Goal: Task Accomplishment & Management: Use online tool/utility

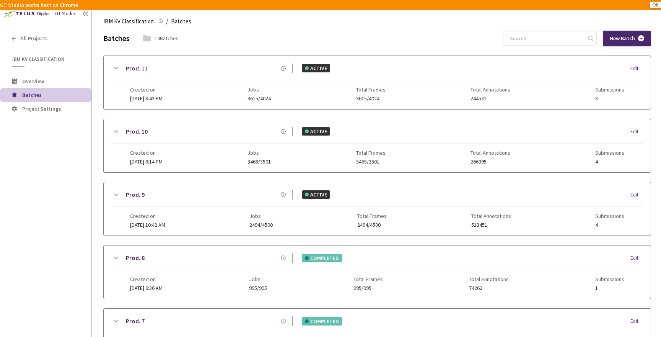
click at [67, 11] on div "GT Studio" at bounding box center [65, 13] width 20 height 7
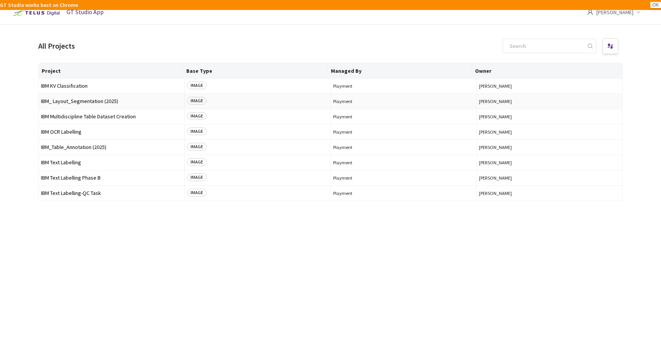
click at [103, 100] on span "IBM_ Layout_Segmentation (2025)" at bounding box center [111, 101] width 141 height 6
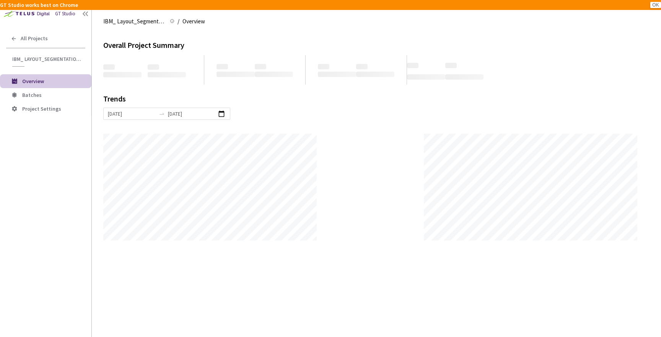
scroll to position [337, 661]
click at [52, 94] on span "Batches" at bounding box center [53, 95] width 63 height 7
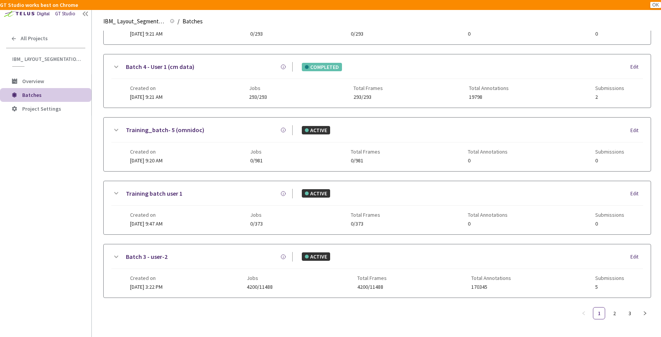
scroll to position [322, 0]
click at [109, 250] on div "Batch 3 - user-2 ACTIVE Edit Created on 18 Aug, 2025 at 3:22 PM Jobs 4200/11488…" at bounding box center [377, 270] width 547 height 53
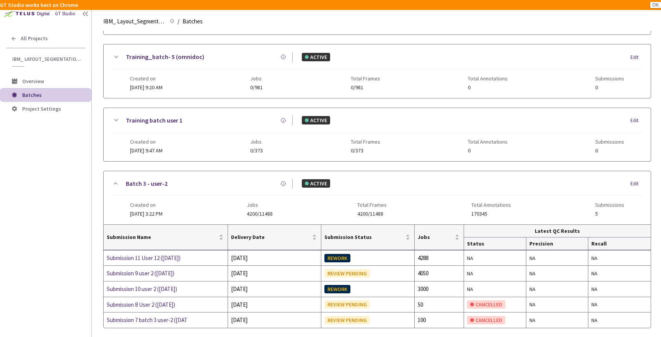
scroll to position [376, 0]
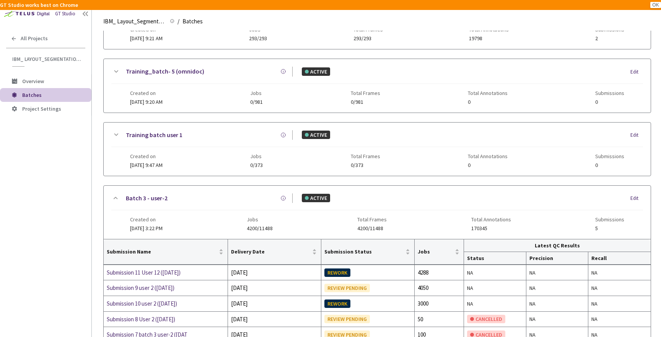
click at [117, 137] on icon at bounding box center [115, 134] width 9 height 9
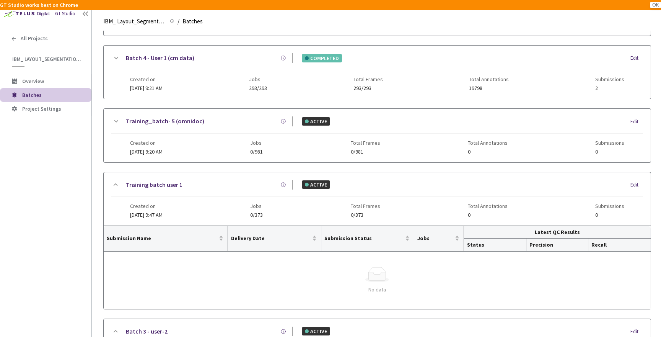
scroll to position [298, 0]
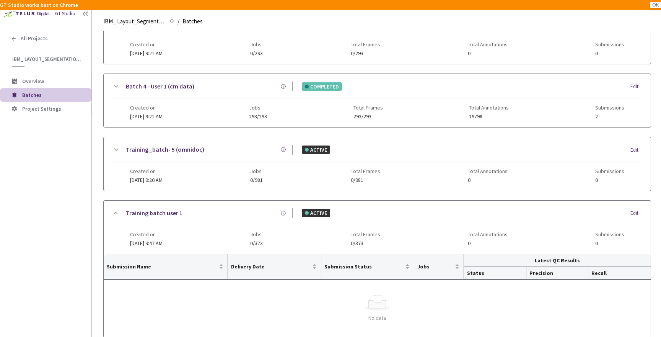
click at [114, 148] on icon at bounding box center [115, 149] width 9 height 9
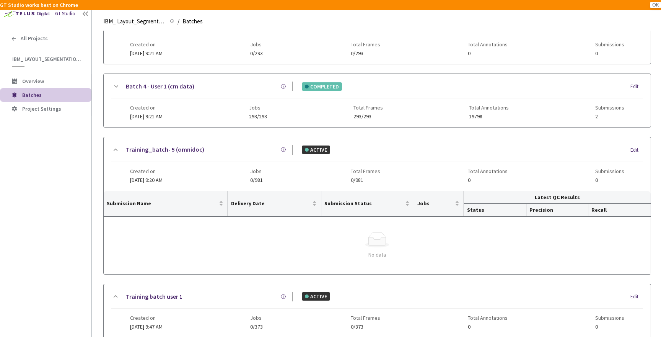
scroll to position [305, 0]
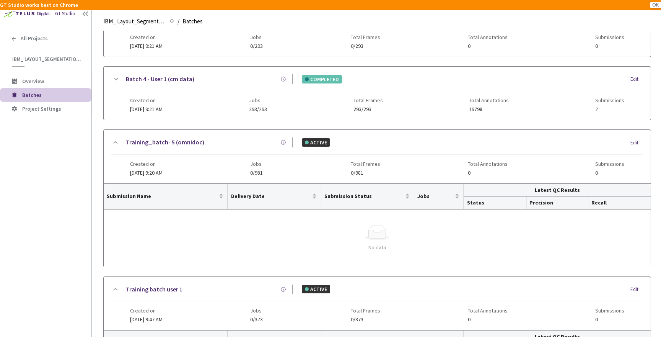
click at [115, 78] on icon at bounding box center [116, 79] width 4 height 2
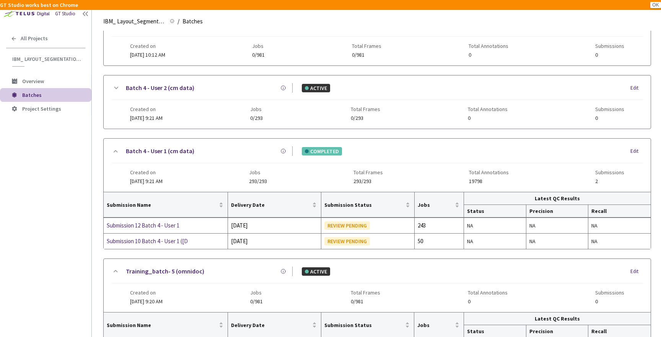
scroll to position [220, 0]
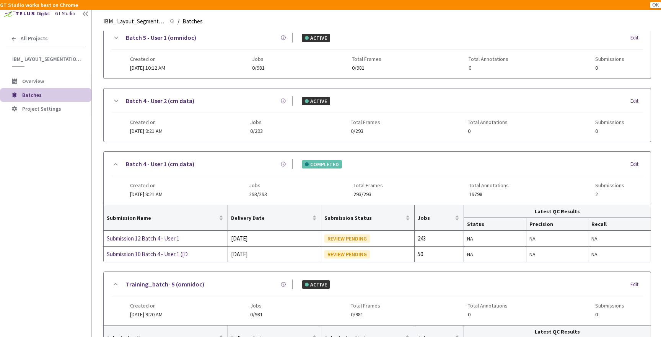
click at [114, 98] on icon at bounding box center [115, 100] width 9 height 9
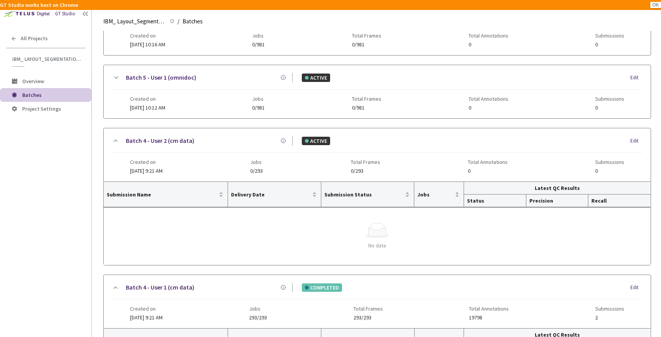
click at [116, 77] on icon at bounding box center [115, 77] width 9 height 9
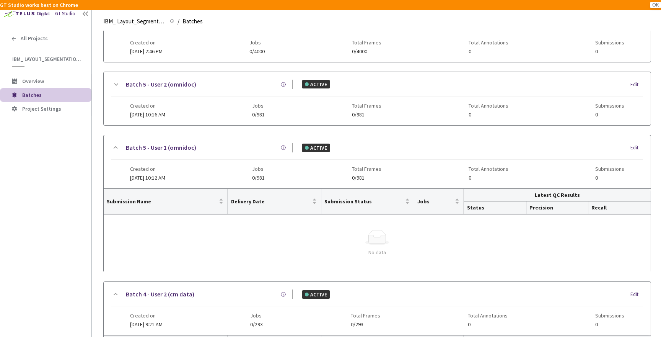
click at [117, 85] on icon at bounding box center [116, 84] width 4 height 2
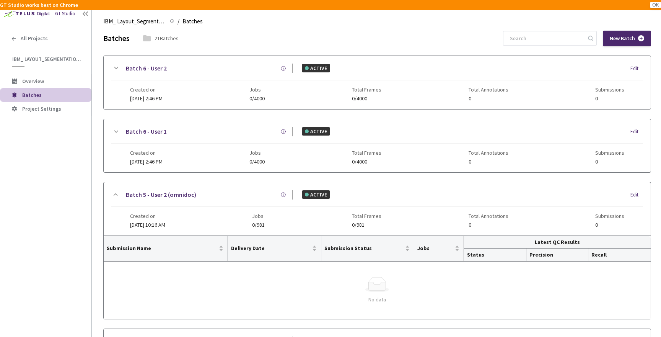
scroll to position [0, 0]
click at [117, 131] on icon at bounding box center [116, 131] width 4 height 2
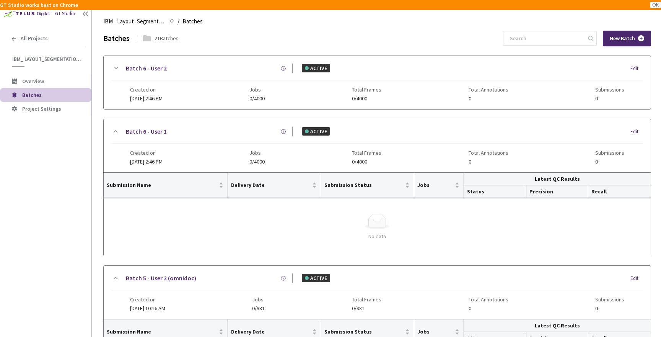
click at [118, 70] on icon at bounding box center [115, 68] width 9 height 9
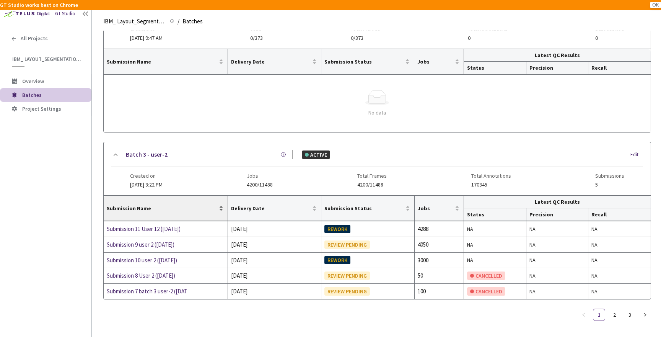
scroll to position [1060, 0]
click at [614, 311] on link "2" at bounding box center [614, 314] width 11 height 11
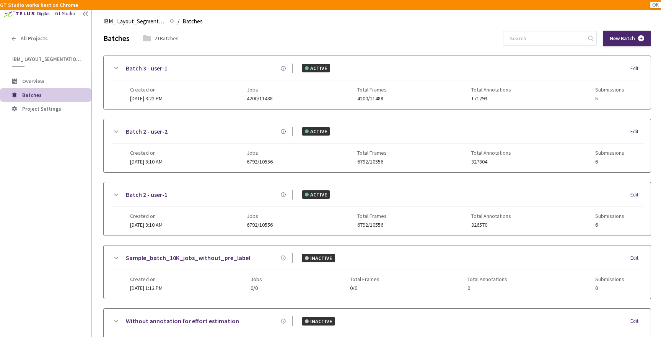
scroll to position [0, 0]
click at [115, 72] on icon at bounding box center [115, 68] width 9 height 9
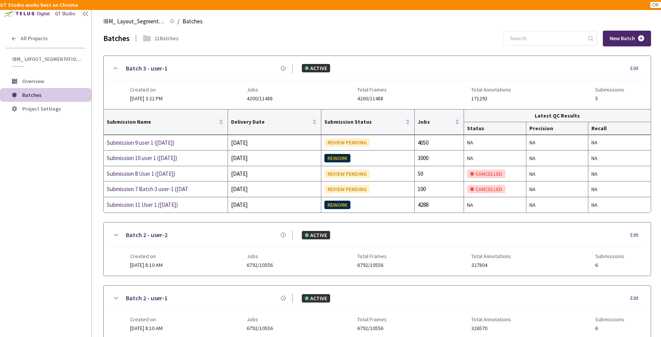
click at [117, 233] on icon at bounding box center [115, 234] width 9 height 9
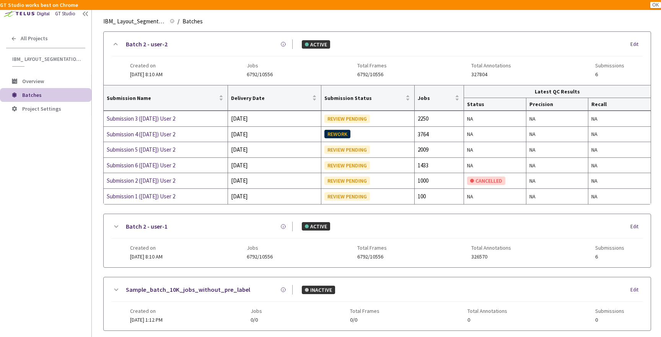
scroll to position [191, 0]
click at [117, 223] on icon at bounding box center [115, 226] width 9 height 9
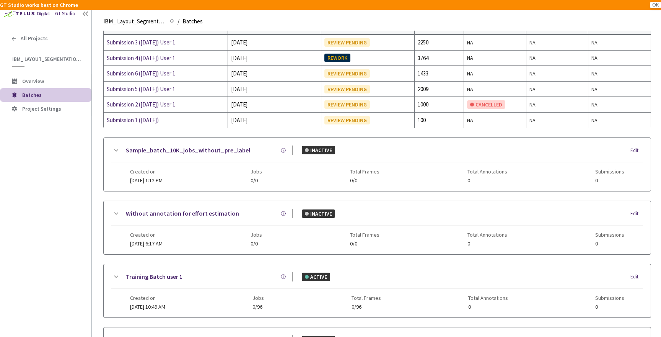
scroll to position [442, 0]
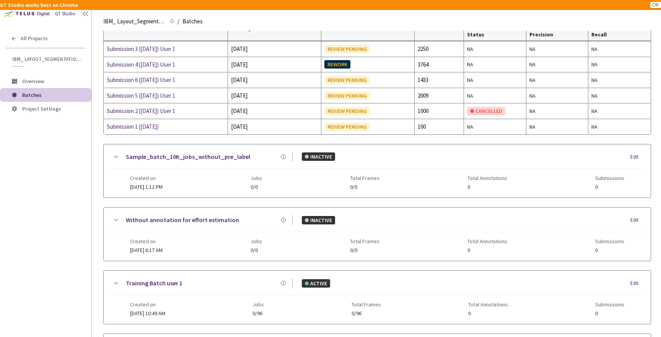
click at [119, 152] on icon at bounding box center [115, 156] width 9 height 9
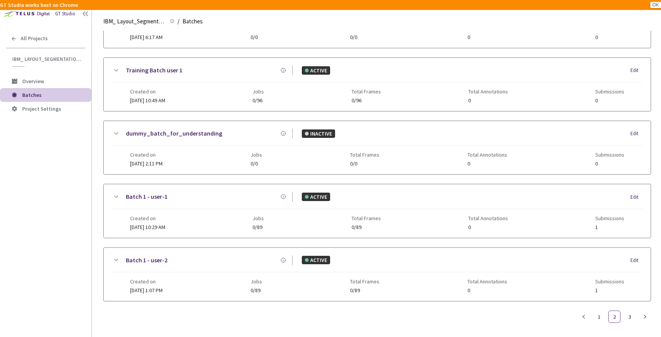
scroll to position [738, 0]
click at [117, 259] on icon at bounding box center [116, 260] width 4 height 2
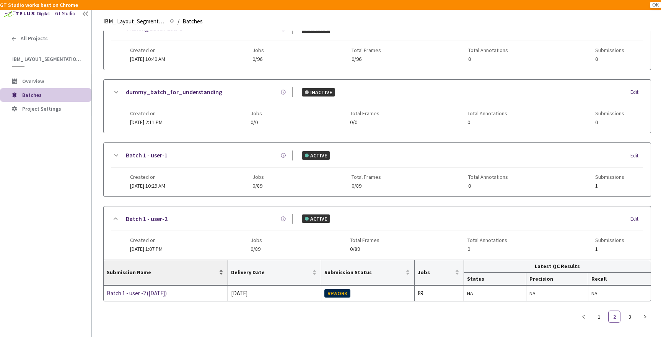
scroll to position [780, 0]
click at [598, 312] on link "1" at bounding box center [599, 316] width 11 height 11
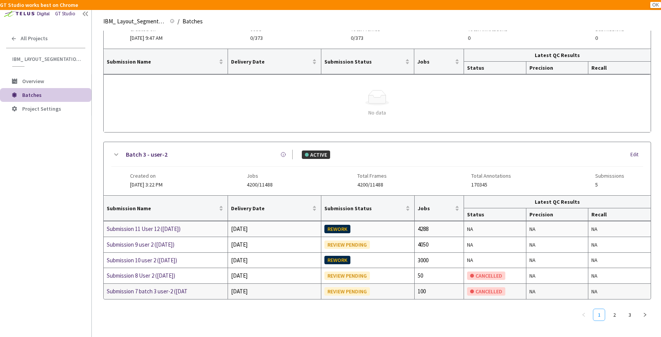
scroll to position [1060, 0]
click at [613, 315] on link "2" at bounding box center [614, 314] width 11 height 11
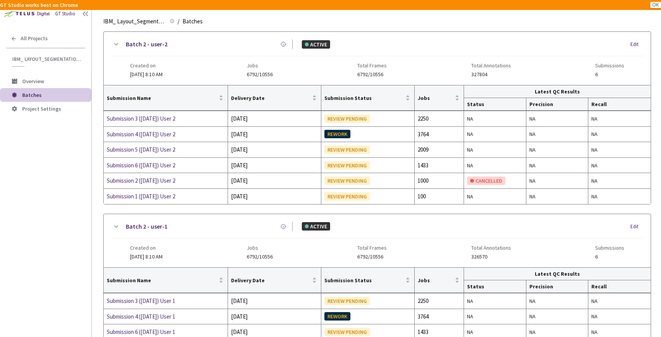
scroll to position [182, 0]
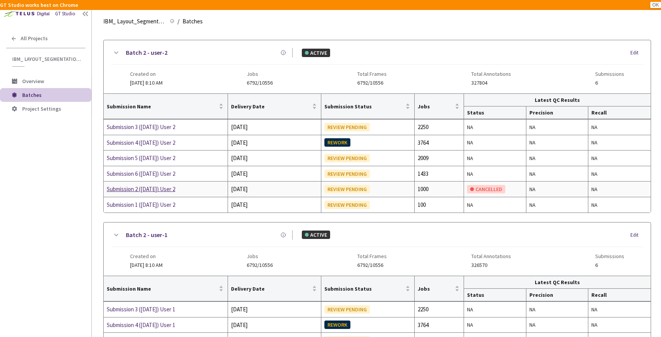
click at [176, 187] on div "Submission 2 ([DATE]) User 2" at bounding box center [147, 188] width 81 height 9
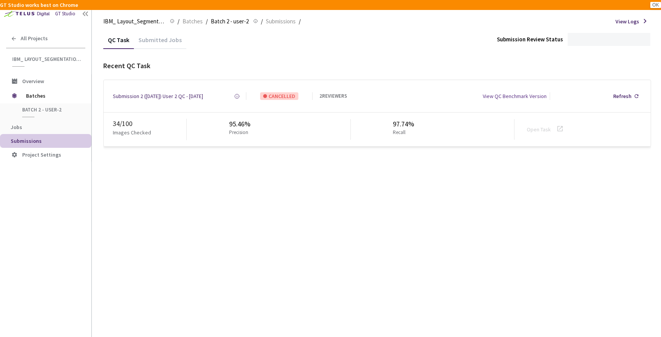
click at [168, 47] on div "Submitted Jobs" at bounding box center [160, 42] width 52 height 13
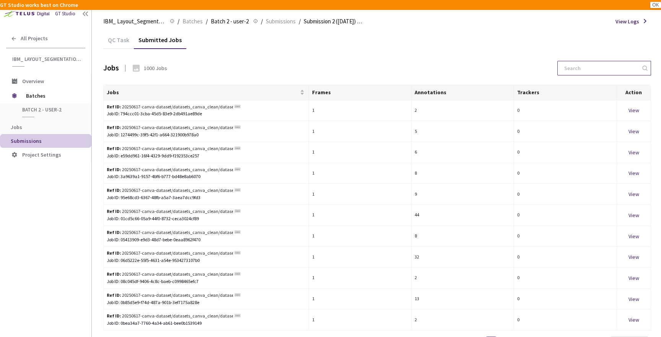
click at [588, 65] on input at bounding box center [601, 68] width 82 height 14
paste input "canva-beige-and-brown-illustrative-history-novel-book-cover-AsyDCY1GJG4.jpg"
type input "c"
click at [238, 148] on circle at bounding box center [237, 148] width 1 height 1
click at [241, 146] on div "Ref ID: 20250617-canva-dataset/datasets_canva_clean/datasets_canva_clean/page_s…" at bounding box center [206, 152] width 199 height 15
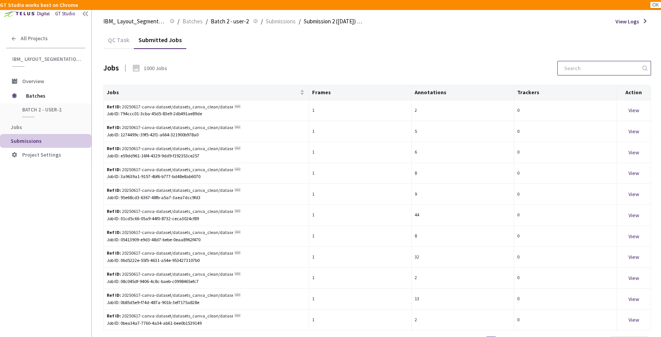
click at [606, 68] on input at bounding box center [601, 68] width 82 height 14
paste input "doc_4a6c4d9114af2756c999e719bd3752fb55c30410098e2ab5c2d532c2a1db1a74_page_00000…"
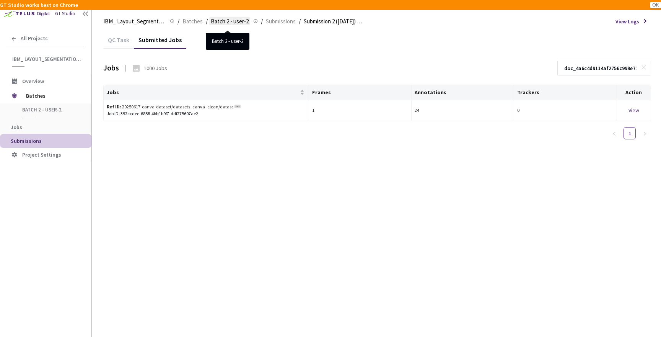
type input "doc_4a6c4d9114af2756c999e719bd3752fb55c30410098e2ab5c2d532c2a1db1a74_page_00000…"
click at [633, 109] on div "View" at bounding box center [634, 110] width 28 height 8
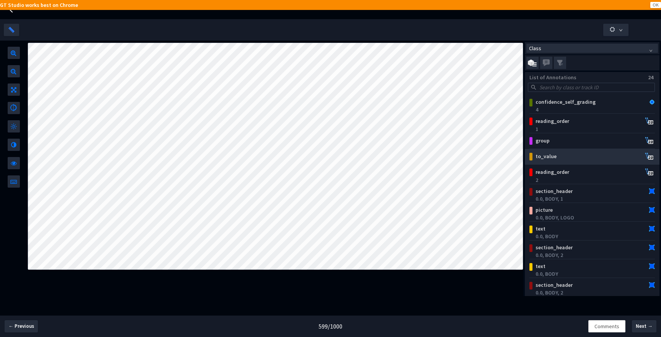
click at [562, 159] on div "to_value" at bounding box center [582, 156] width 98 height 8
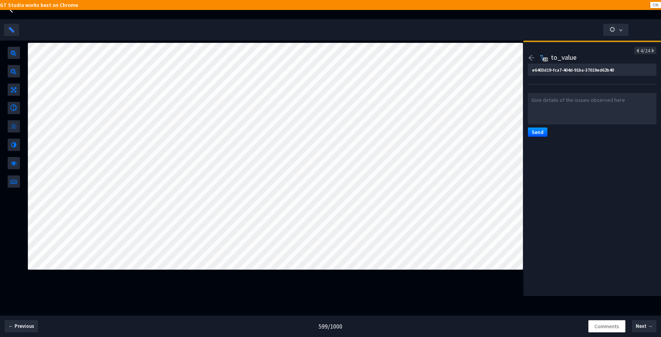
type input "d93753af-a6ef-42d4-a036-1f9df4d8a303"
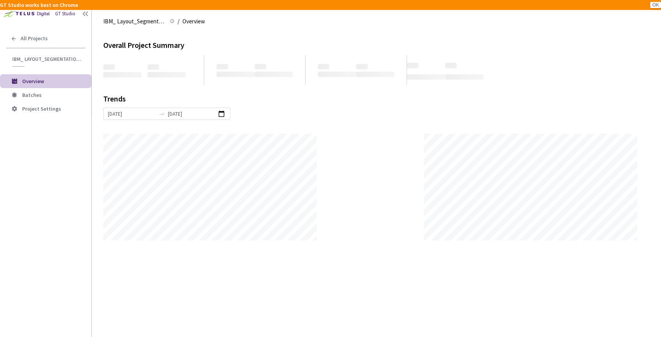
scroll to position [337, 661]
click at [69, 15] on div "GT Studio" at bounding box center [65, 13] width 20 height 7
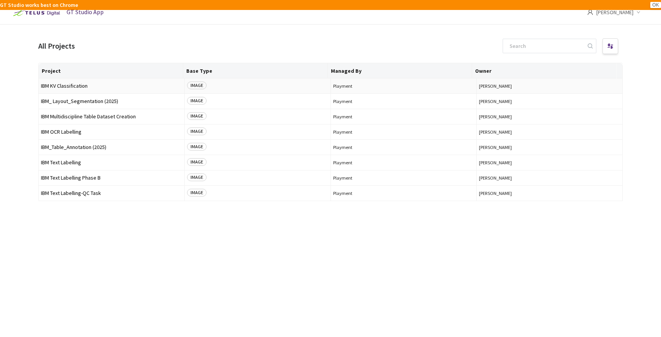
click at [103, 83] on span "IBM KV Classification" at bounding box center [111, 86] width 141 height 6
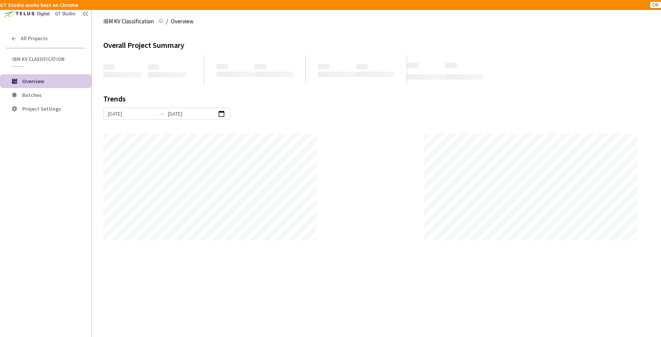
scroll to position [337, 661]
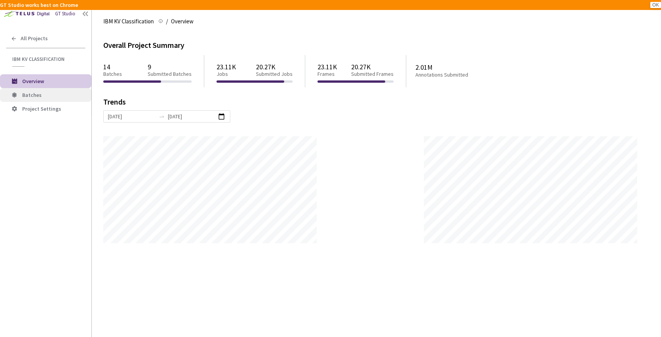
click at [48, 92] on span "Batches" at bounding box center [53, 95] width 63 height 7
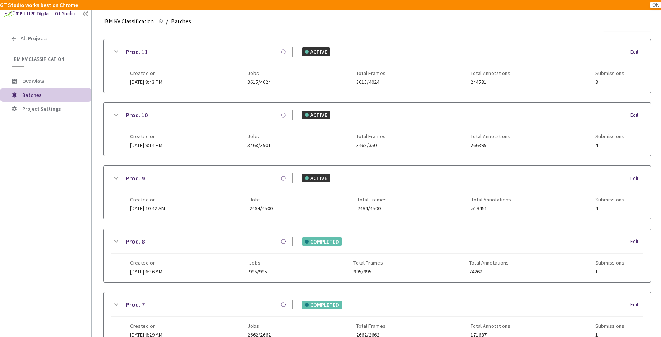
scroll to position [21, -1]
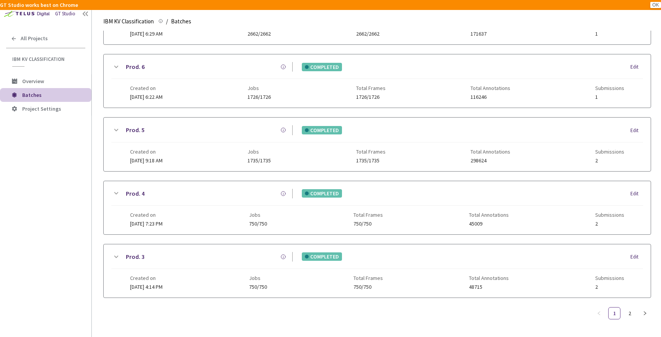
click at [114, 252] on icon at bounding box center [115, 256] width 9 height 9
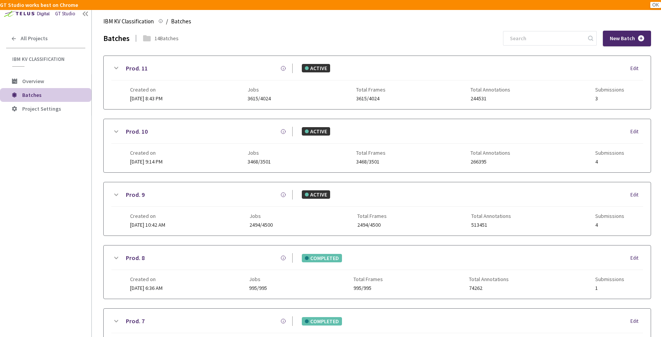
scroll to position [0, 0]
click at [119, 70] on icon at bounding box center [115, 68] width 9 height 9
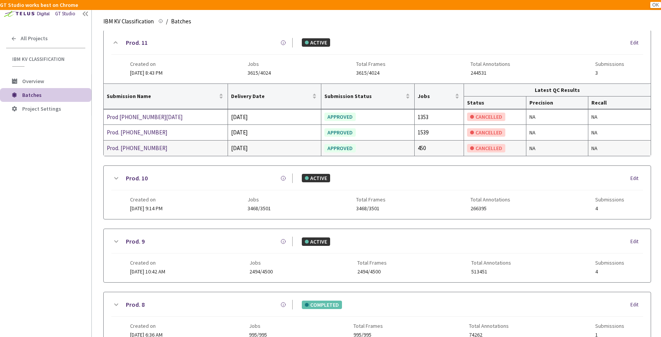
scroll to position [26, 0]
click at [70, 12] on div "GT Studio" at bounding box center [65, 13] width 20 height 7
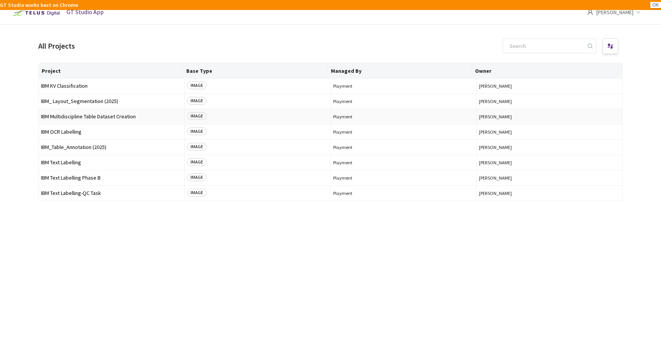
click at [144, 116] on span "IBM Multidiscipline Table Dataset Creation" at bounding box center [111, 117] width 141 height 6
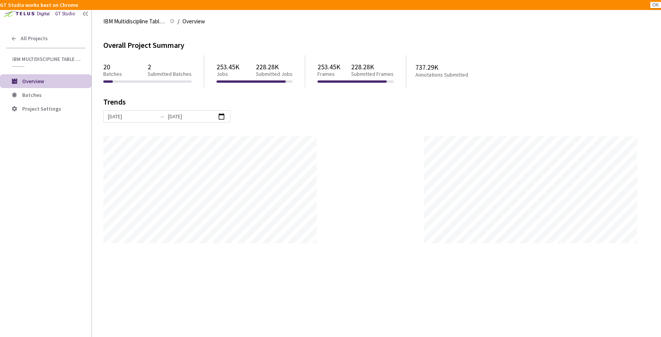
scroll to position [337, 661]
click at [49, 95] on span "Batches" at bounding box center [53, 95] width 63 height 7
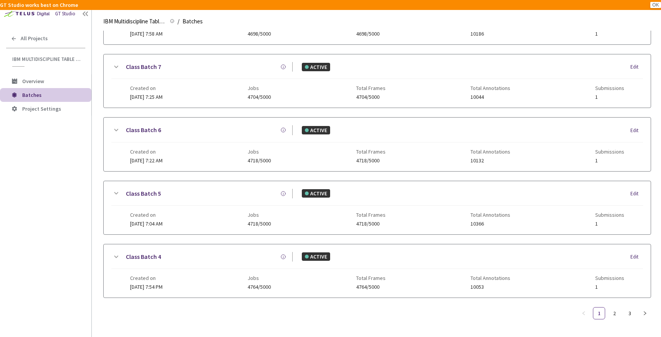
scroll to position [322, 0]
click at [616, 301] on div "Batch5 ACTIVE Edit Created on 20 Apr, 2024 at 8:27 AM Jobs 56240/70580 Total Fr…" at bounding box center [377, 22] width 548 height 569
click at [615, 307] on link "2" at bounding box center [614, 312] width 11 height 11
click at [127, 129] on link "Batch 2" at bounding box center [136, 130] width 20 height 10
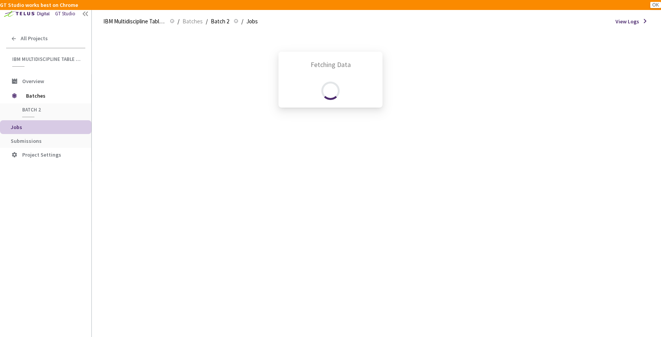
click at [214, 23] on div "Fetching Data" at bounding box center [330, 168] width 661 height 337
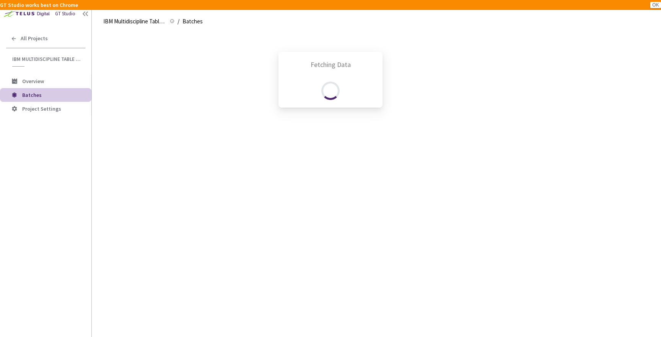
scroll to position [322, 0]
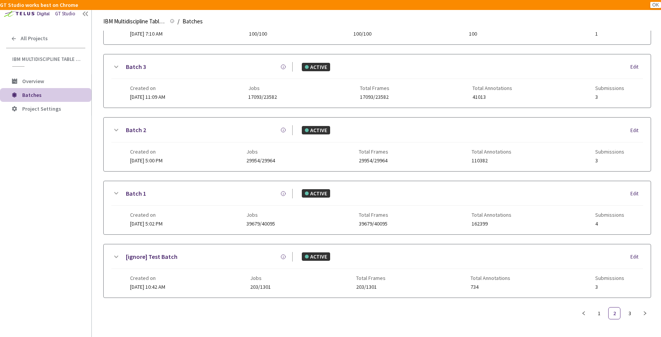
click at [114, 129] on icon at bounding box center [116, 130] width 4 height 2
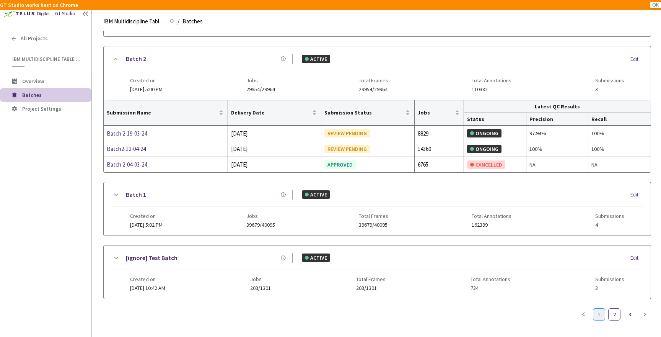
click at [603, 313] on link "1" at bounding box center [599, 313] width 11 height 11
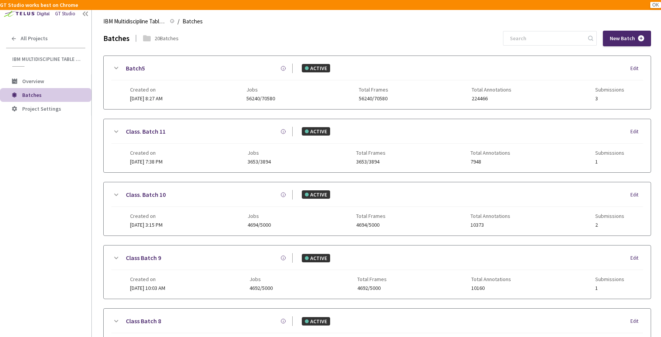
scroll to position [0, 0]
click at [114, 65] on icon at bounding box center [115, 68] width 9 height 9
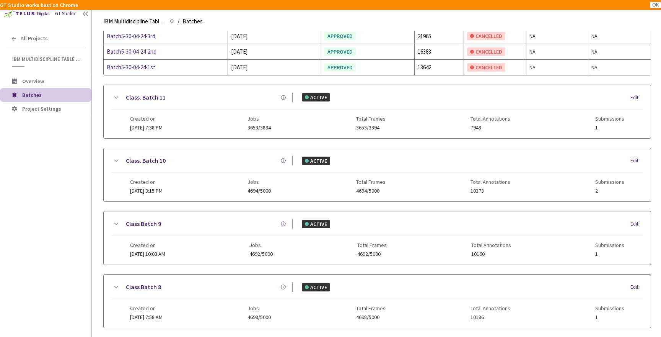
click at [116, 101] on icon at bounding box center [115, 97] width 9 height 9
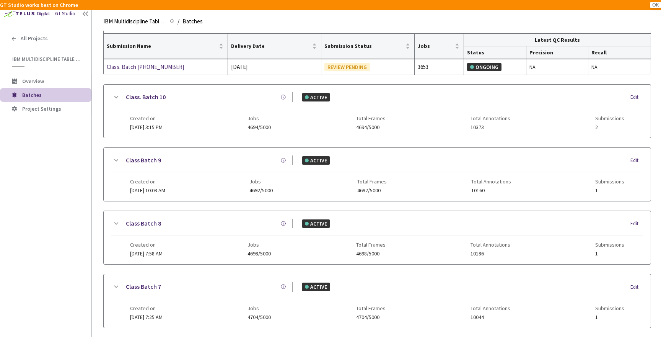
click at [115, 159] on icon at bounding box center [116, 160] width 4 height 2
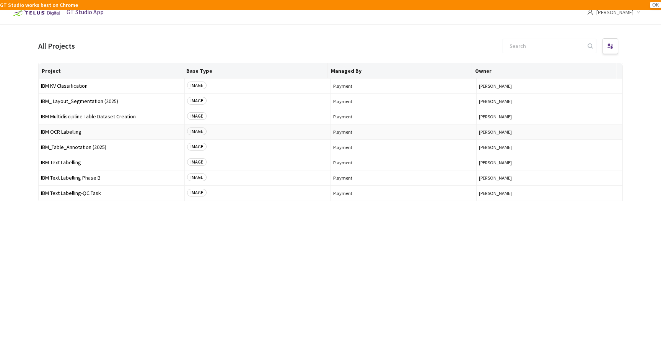
click at [77, 129] on span "IBM OCR Labelling" at bounding box center [111, 132] width 141 height 6
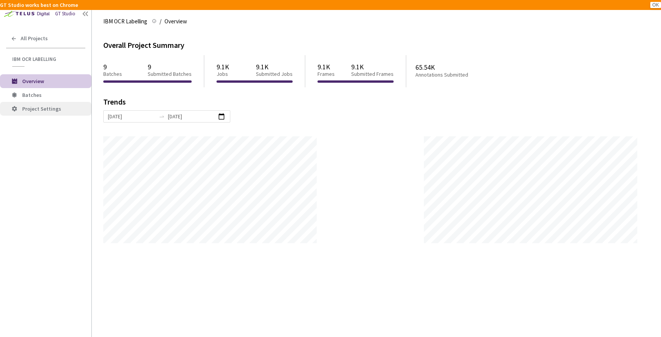
scroll to position [337, 661]
click at [52, 93] on span "Batches" at bounding box center [53, 95] width 63 height 7
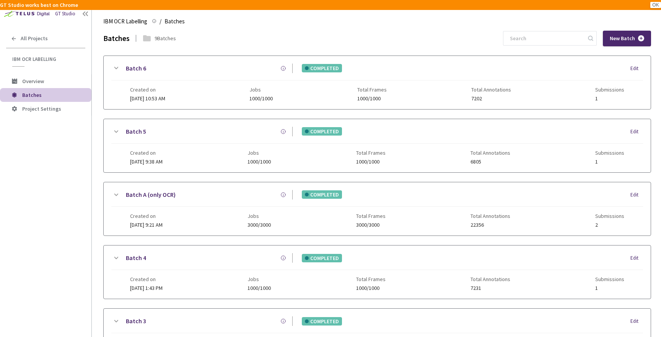
click at [126, 62] on div "Batch 6 COMPLETED Edit Created on 16 Sep, 2025 at 10:53 AM Jobs 1000/1000 Total…" at bounding box center [377, 82] width 547 height 53
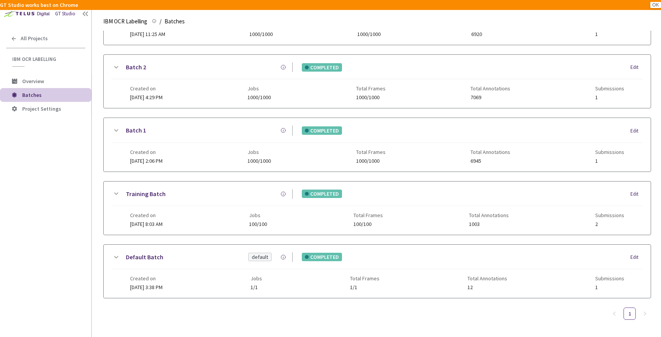
scroll to position [358, 0]
click at [115, 76] on div "Batch 2 COMPLETED Edit" at bounding box center [377, 71] width 532 height 17
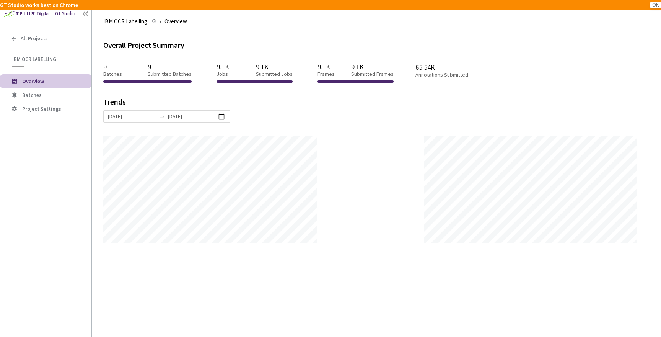
click at [69, 11] on div "GT Studio" at bounding box center [65, 13] width 20 height 7
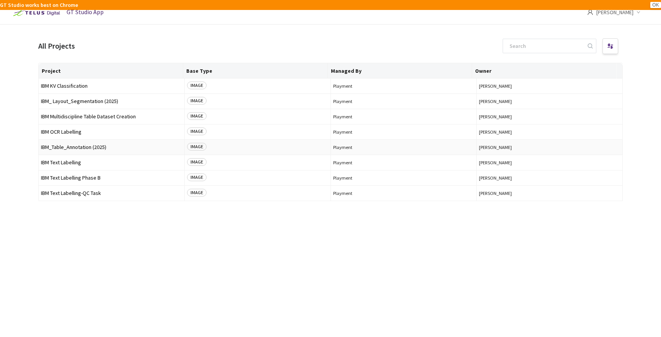
click at [96, 144] on span "IBM_Table_Annotation (2025)" at bounding box center [111, 147] width 141 height 6
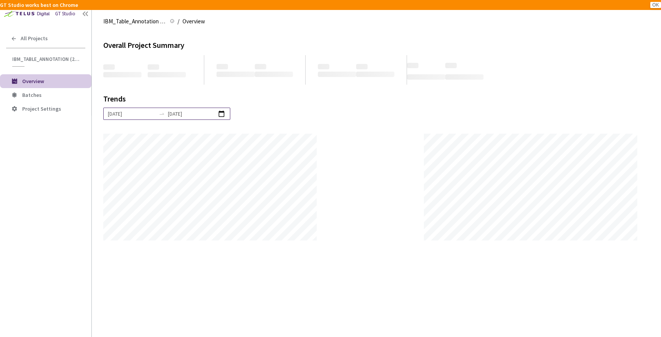
scroll to position [337, 661]
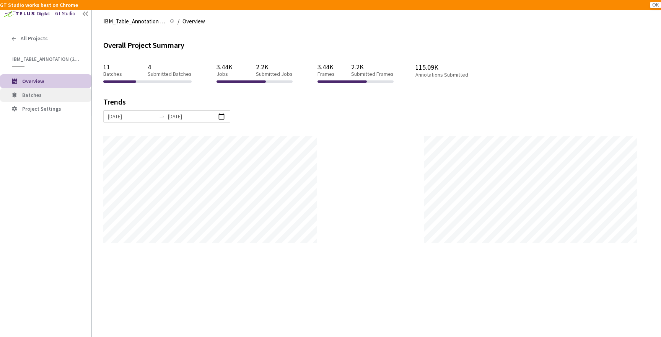
click at [70, 98] on span "Batches" at bounding box center [53, 95] width 63 height 7
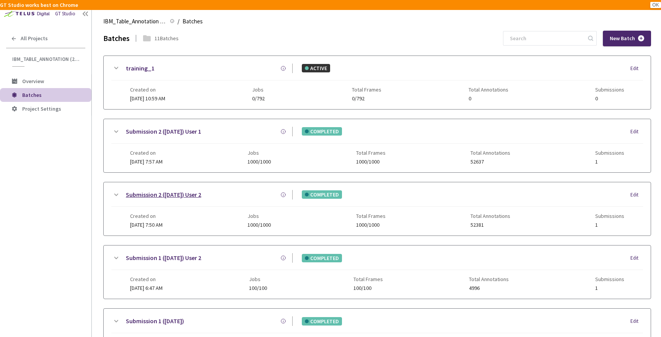
click at [153, 191] on link "Submission 2 ([DATE]) User 2" at bounding box center [163, 195] width 75 height 10
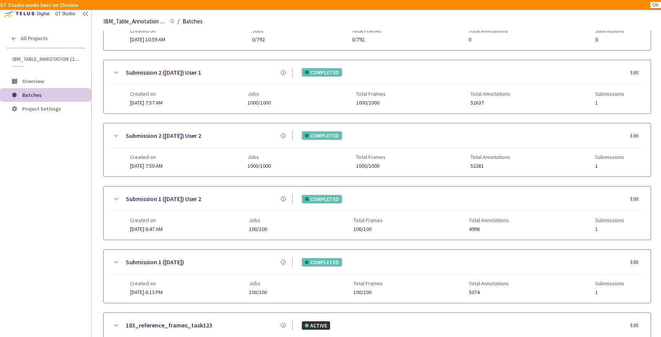
click at [115, 136] on icon at bounding box center [115, 135] width 9 height 9
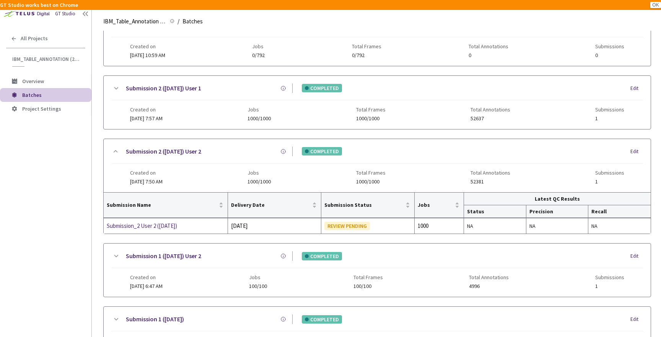
scroll to position [39, 0]
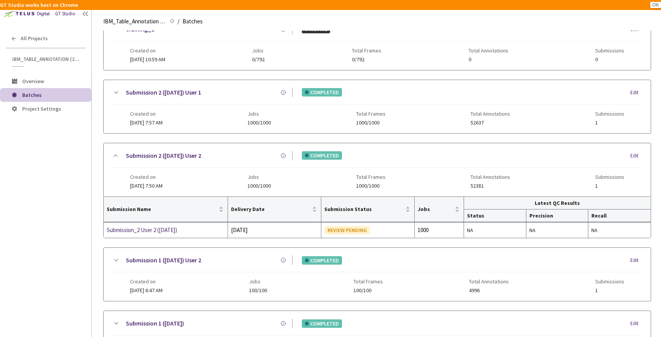
click at [115, 93] on icon at bounding box center [115, 92] width 9 height 9
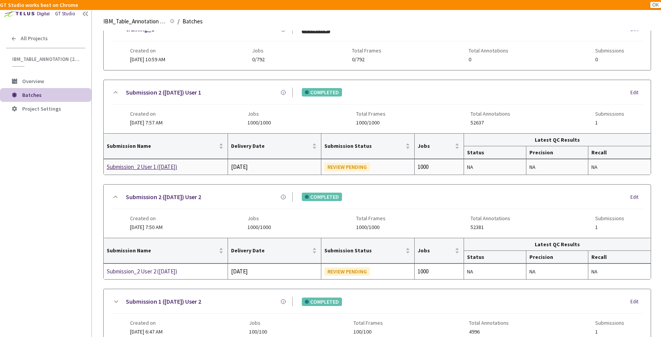
click at [161, 168] on div "Submission_2 User 1 ([DATE])" at bounding box center [147, 166] width 81 height 9
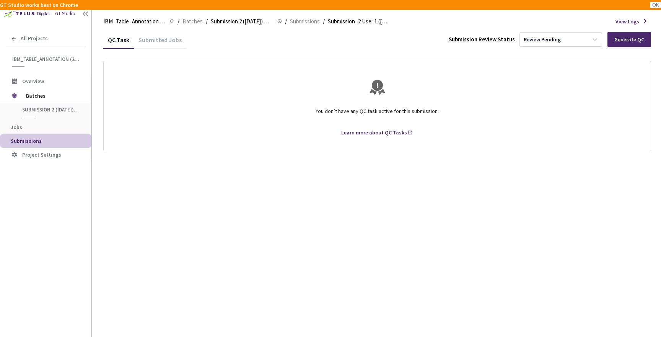
click at [178, 42] on div "Submitted Jobs" at bounding box center [160, 42] width 52 height 13
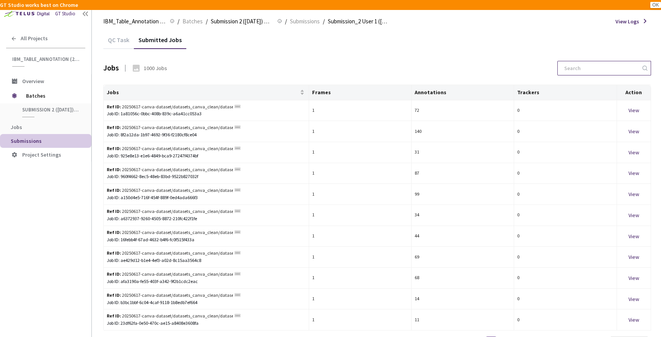
click at [610, 69] on input at bounding box center [601, 68] width 82 height 14
paste input "projdeep-searchsaid_backup"
type input "projdeep-searchsaid_backup"
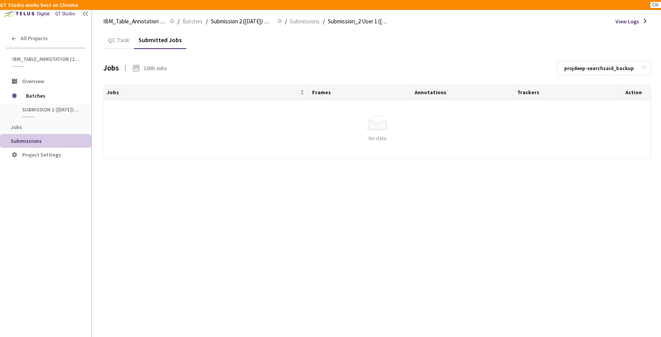
click at [619, 75] on div "Jobs 1000 Jobs projdeep-searchsaid_backup" at bounding box center [377, 73] width 548 height 24
click at [642, 72] on div at bounding box center [645, 68] width 8 height 14
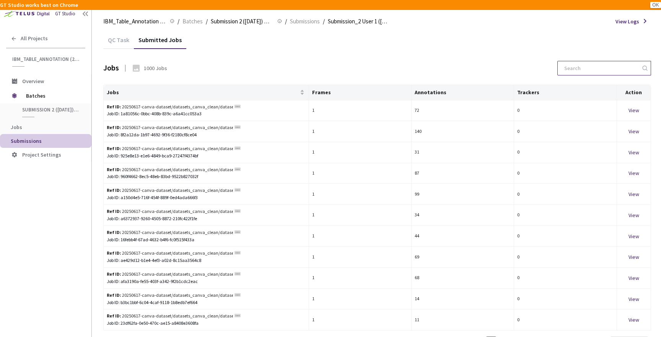
click at [644, 70] on icon at bounding box center [645, 68] width 8 height 8
click at [580, 67] on input at bounding box center [601, 68] width 82 height 14
paste input "doc_4a6c4d9114af2756c999e719bd3752fb55c30410098e2ab5c2d532c2a1db1a74_page_00000…"
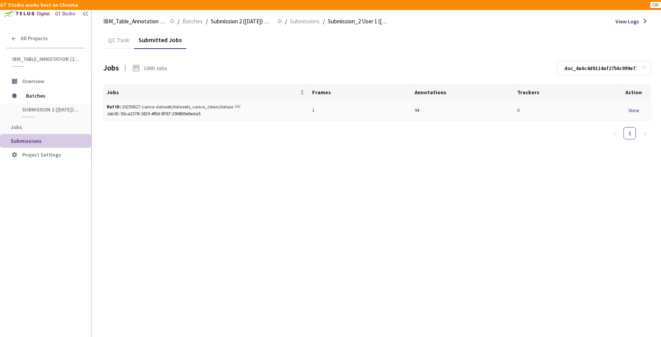
type input "doc_4a6c4d9114af2756c999e719bd3752fb55c30410098e2ab5c2d532c2a1db1a74_page_00000…"
click at [641, 108] on div "View" at bounding box center [634, 110] width 28 height 8
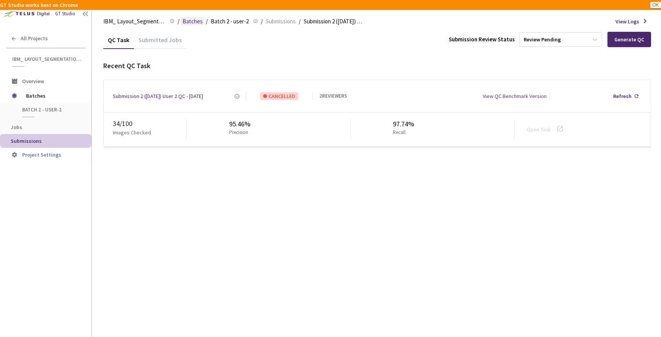
click at [200, 22] on span "Batches" at bounding box center [193, 21] width 20 height 9
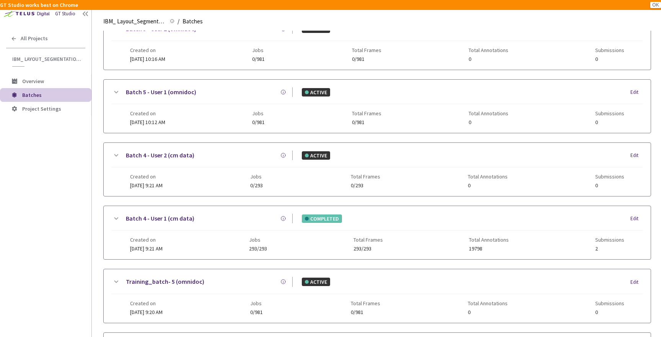
scroll to position [322, 0]
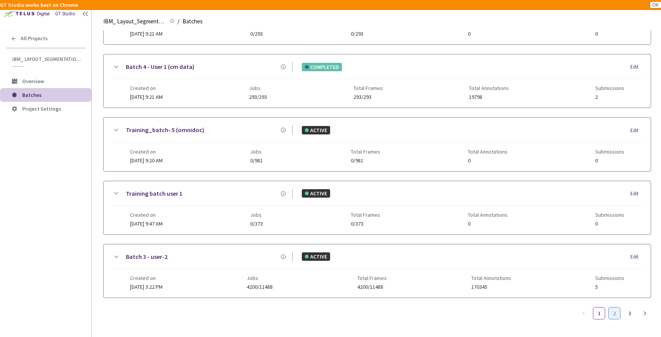
click at [615, 308] on link "2" at bounding box center [614, 312] width 11 height 11
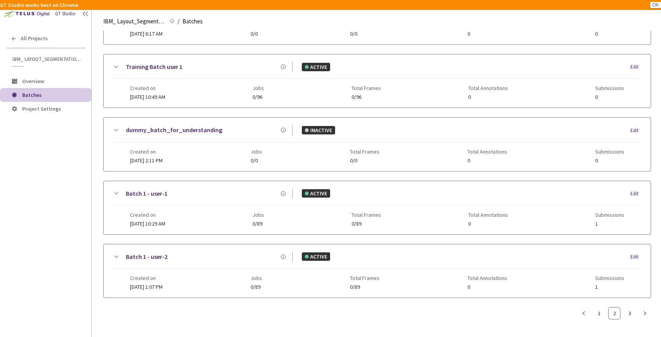
scroll to position [96, 0]
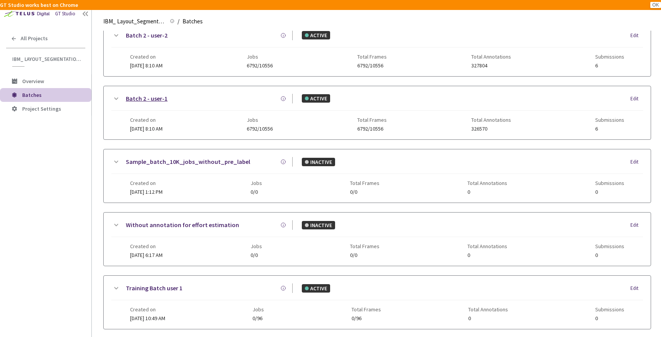
click at [152, 95] on link "Batch 2 - user-1" at bounding box center [147, 99] width 42 height 10
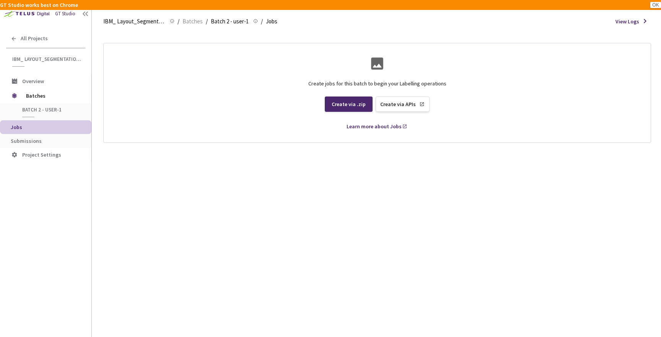
click at [639, 21] on span "View Logs" at bounding box center [628, 22] width 24 height 8
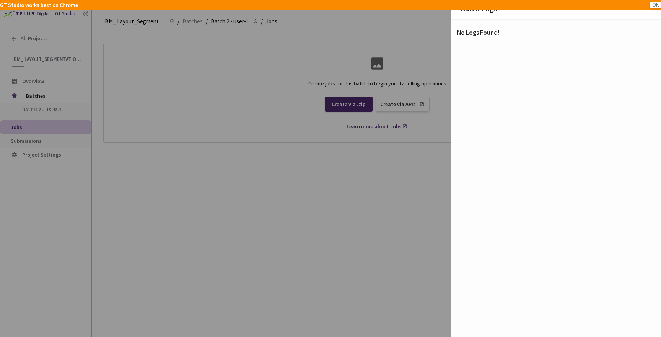
click at [322, 150] on div "Batch Logs ✕ No Logs Found!" at bounding box center [330, 168] width 661 height 337
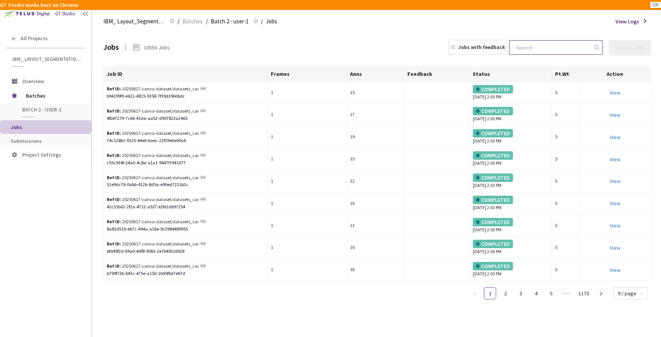
click at [575, 47] on input at bounding box center [553, 48] width 82 height 14
paste input "doc_4a6c4d9114af2756c999e719bd3752fb55c30410098e2ab5c2d532c2a1db1a74_page_00000…"
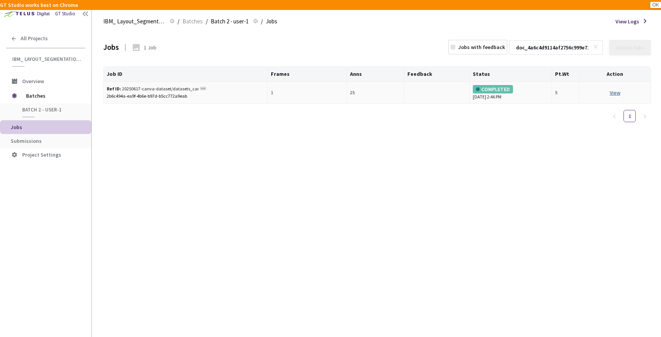
type input "doc_4a6c4d9114af2756c999e719bd3752fb55c30410098e2ab5c2d532c2a1db1a74_page_00000…"
click at [611, 91] on link "View This will only let you view the job and not perform the labelling task." at bounding box center [615, 92] width 11 height 7
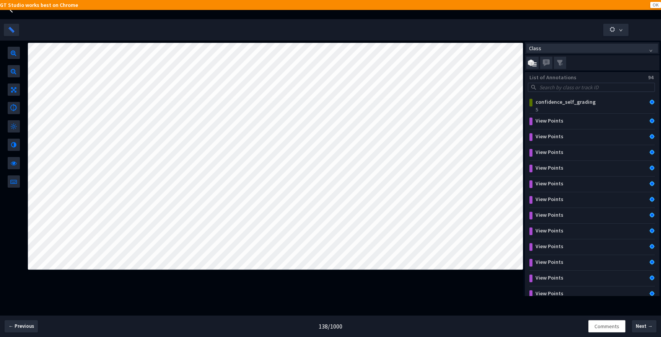
click at [656, 3] on button "OK" at bounding box center [656, 5] width 11 height 6
click at [10, 14] on div at bounding box center [12, 9] width 9 height 19
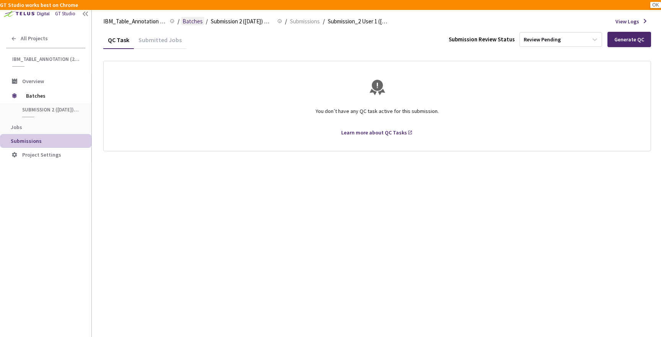
click at [194, 21] on span "Batches" at bounding box center [193, 21] width 20 height 9
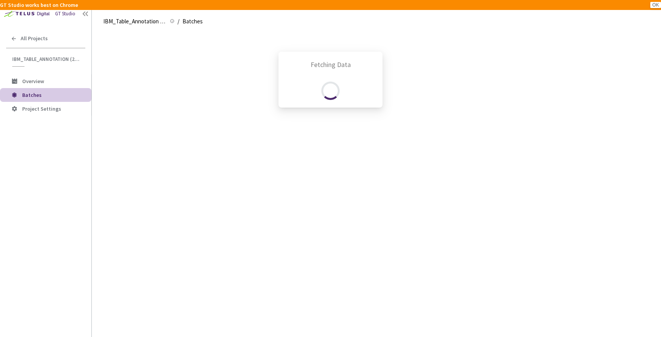
scroll to position [96, 0]
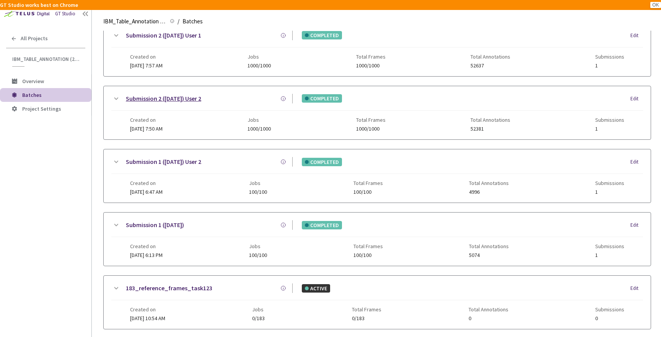
click at [172, 101] on link "Submission 2 ([DATE]) User 2" at bounding box center [163, 99] width 75 height 10
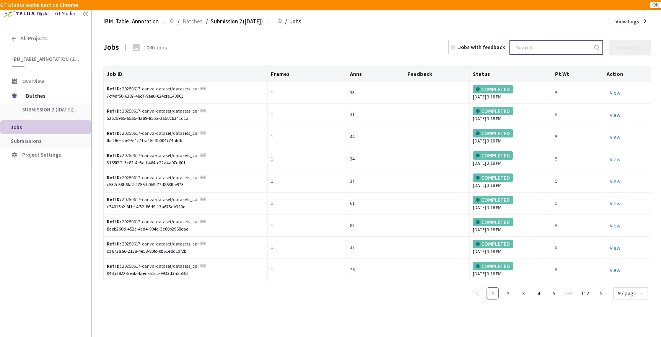
click at [561, 52] on input at bounding box center [553, 48] width 82 height 14
paste input "httpsjarvis.playment.ioprojectsecea1968-6532-4dd1-828b-3764f2f4f737batches5f54e…"
type input "httpsjarvis.playment.ioprojectsecea1968-6532-4dd1-828b-3764f2f4f737batches5f54e…"
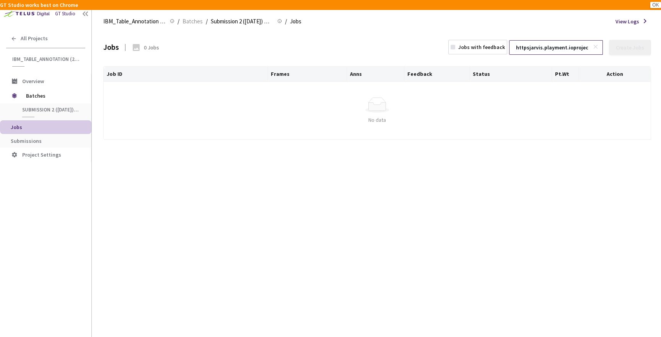
click at [596, 49] on span at bounding box center [597, 48] width 8 height 8
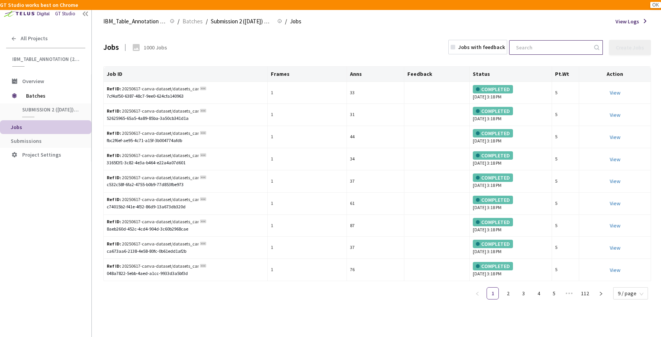
click at [559, 47] on input at bounding box center [553, 48] width 82 height 14
paste input "doc_4a6c4d9114af2756c999e719bd3752fb55c30410098e2ab5c2d532c2a1db1a74_page_00000…"
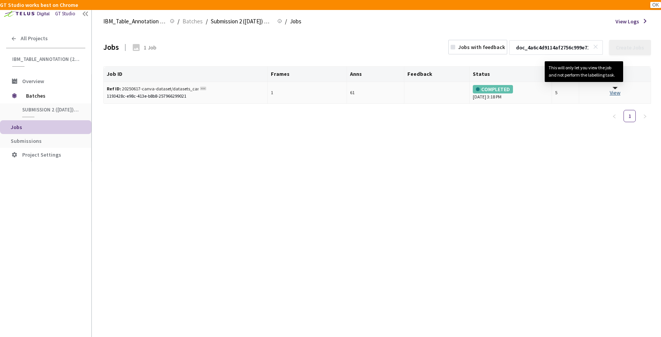
type input "doc_4a6c4d9114af2756c999e719bd3752fb55c30410098e2ab5c2d532c2a1db1a74_page_00000…"
click at [620, 92] on link "View This will only let you view the job and not perform the labelling task." at bounding box center [615, 92] width 11 height 7
